Goal: Transaction & Acquisition: Purchase product/service

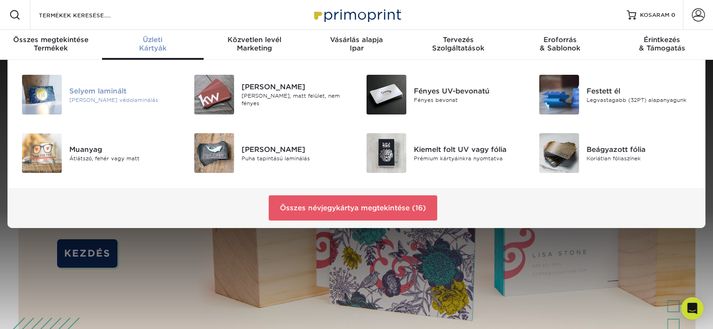
click at [109, 89] on font "Selyem laminált" at bounding box center [97, 91] width 57 height 8
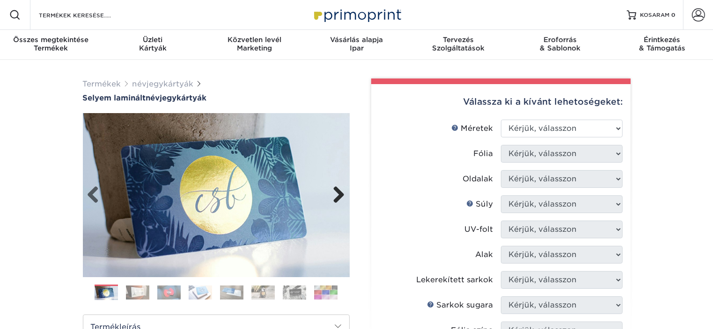
click at [341, 197] on link "Következő" at bounding box center [335, 195] width 19 height 19
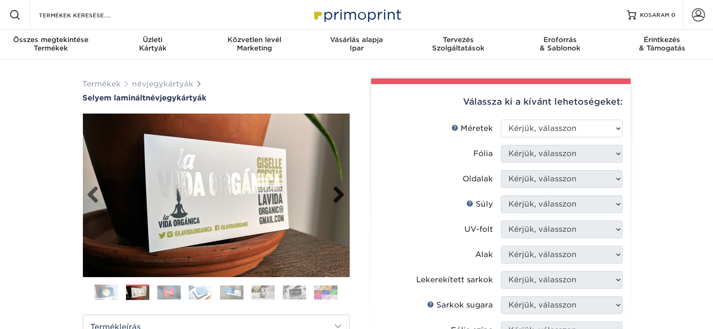
click at [341, 196] on link "Következő" at bounding box center [335, 195] width 19 height 19
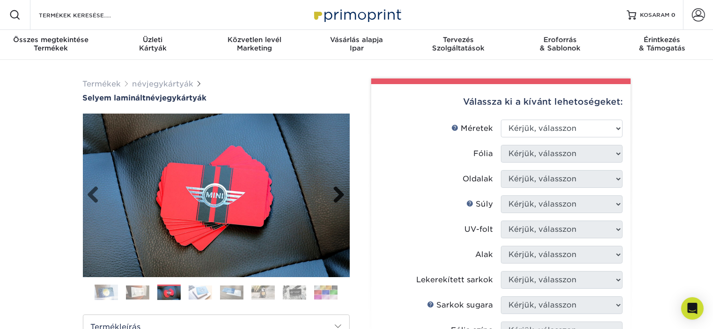
click at [341, 196] on link "Következő" at bounding box center [335, 195] width 19 height 19
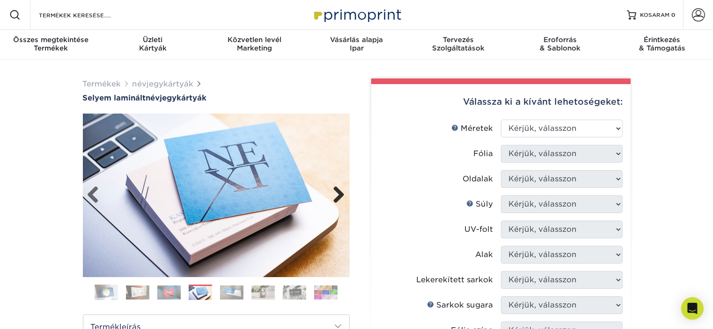
click at [341, 196] on link "Következő" at bounding box center [335, 195] width 19 height 19
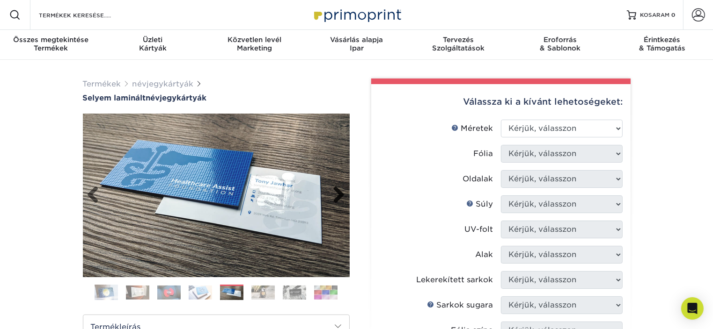
scroll to position [281, 0]
